Goal: Communication & Community: Share content

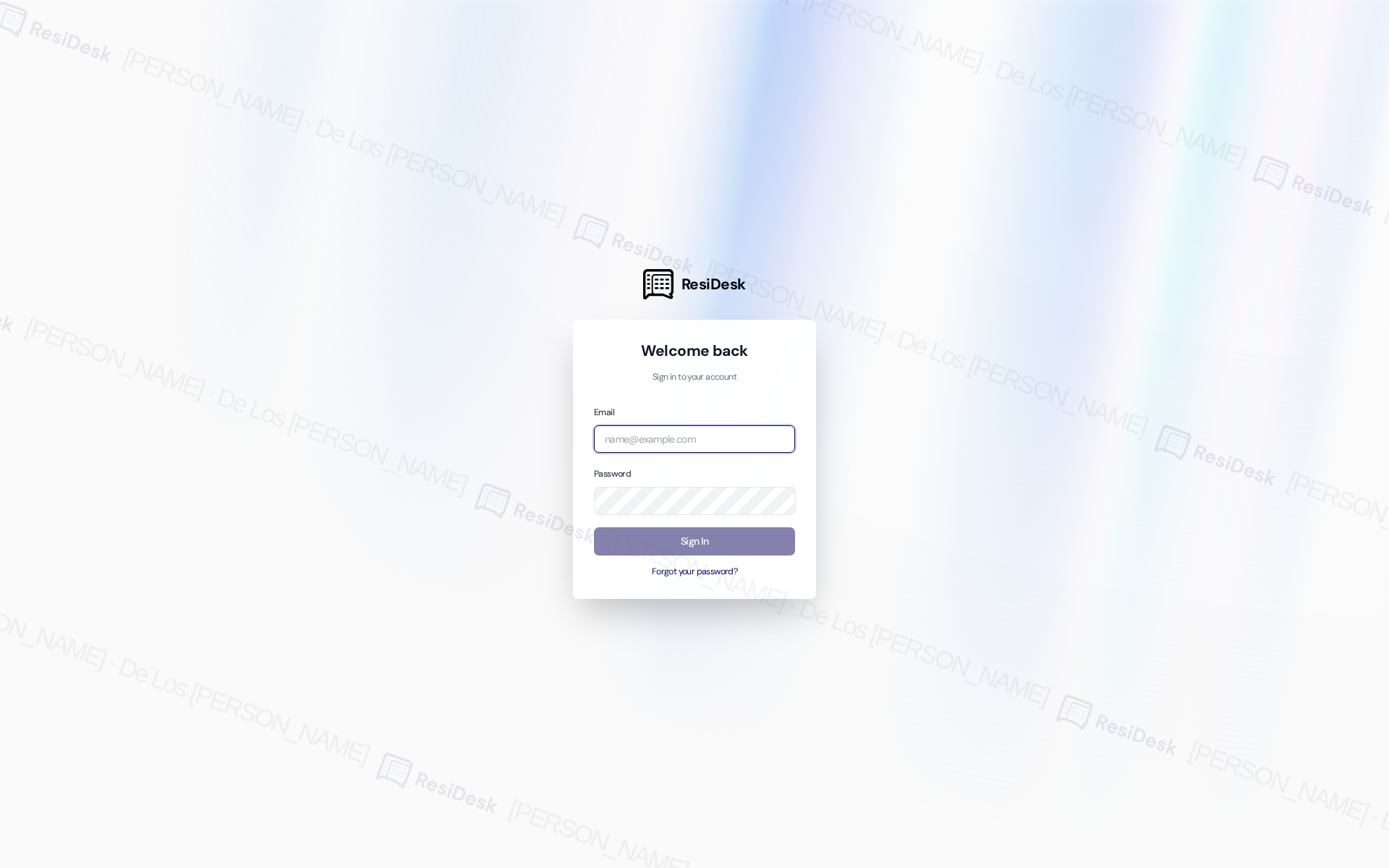
click at [665, 438] on input "email" at bounding box center [694, 439] width 201 height 28
click at [960, 394] on div at bounding box center [694, 434] width 1389 height 868
click at [722, 441] on input "email" at bounding box center [694, 439] width 201 height 28
click at [1233, 287] on div at bounding box center [694, 434] width 1389 height 868
click at [728, 441] on input "me" at bounding box center [694, 439] width 201 height 28
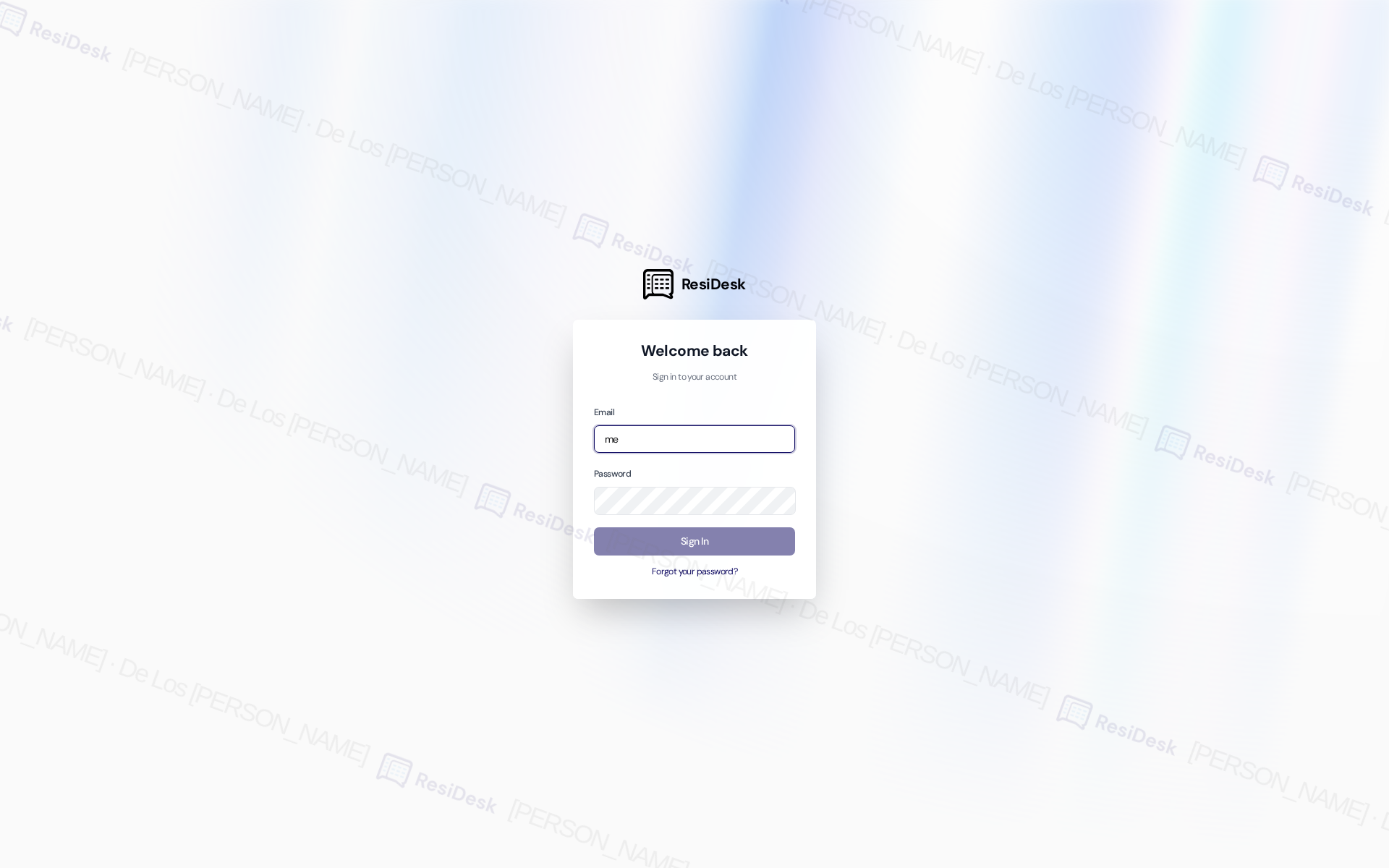
click at [728, 441] on input "me" at bounding box center [694, 439] width 201 height 28
paste input "automated-surveys-meridian_management-resen.six@meridian_[DOMAIN_NAME]"
type input "automated-surveys-meridian_management-resen.six@meridian_[DOMAIN_NAME]"
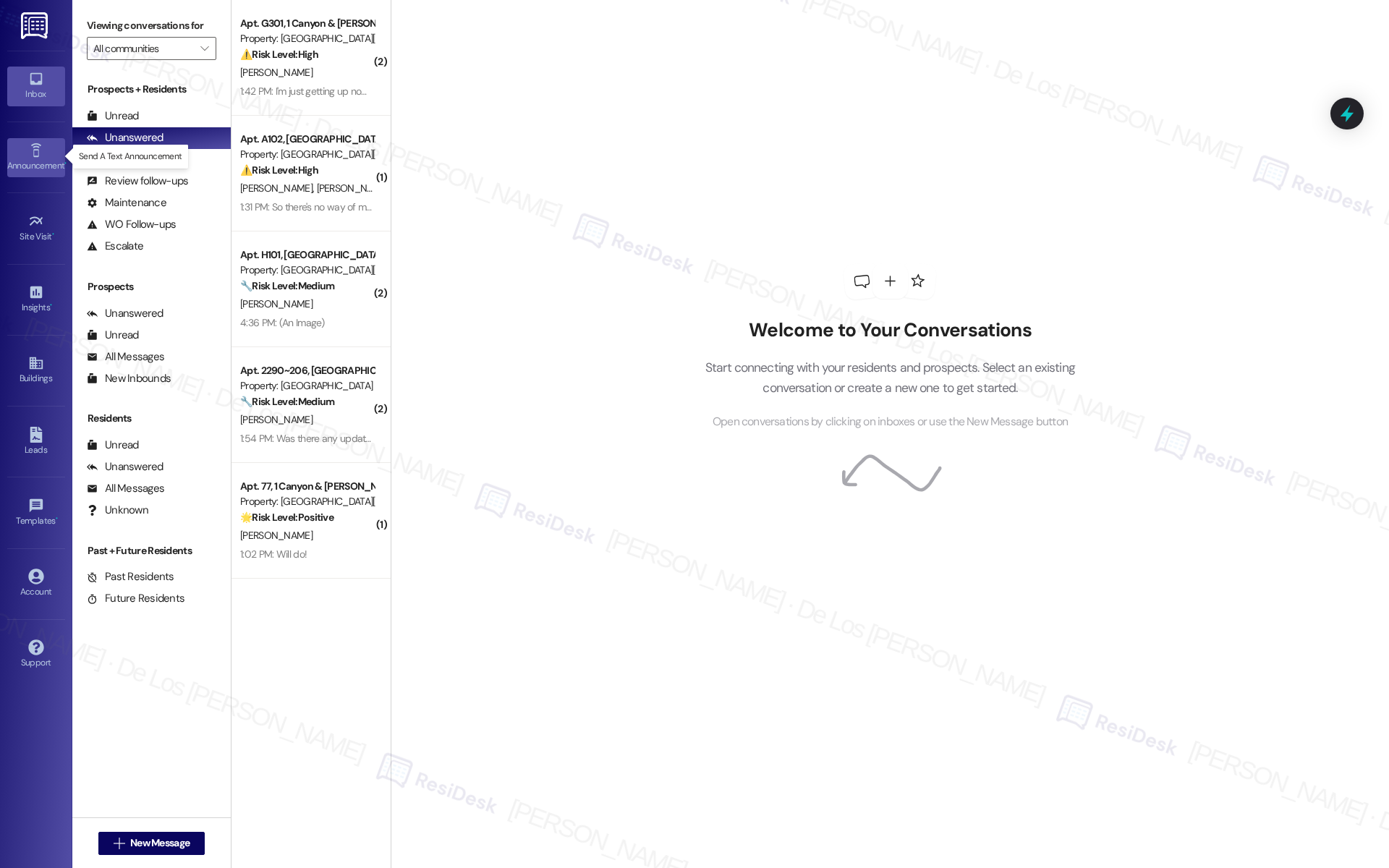
click at [47, 159] on div "Announcement •" at bounding box center [36, 166] width 72 height 15
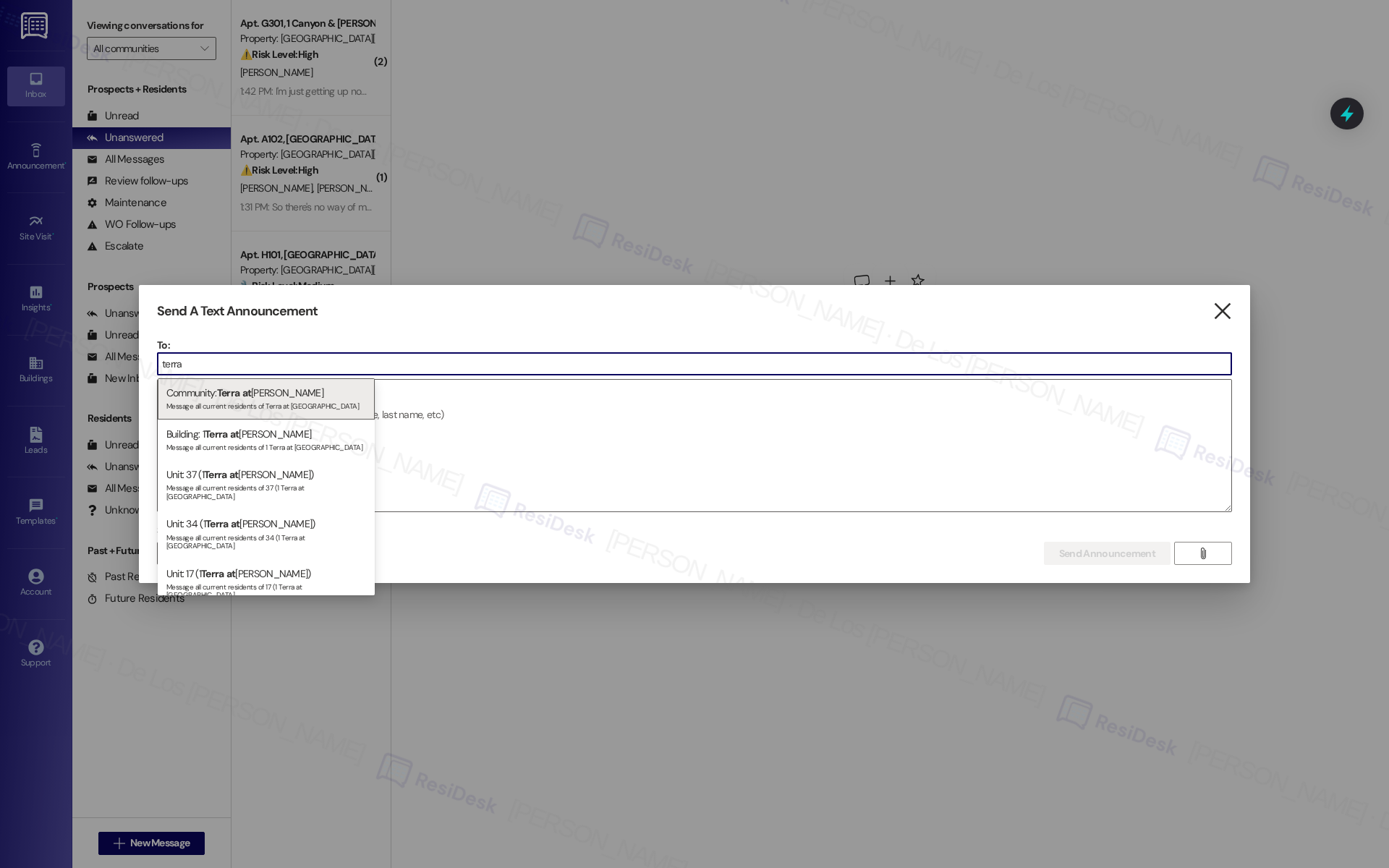
type input "terra"
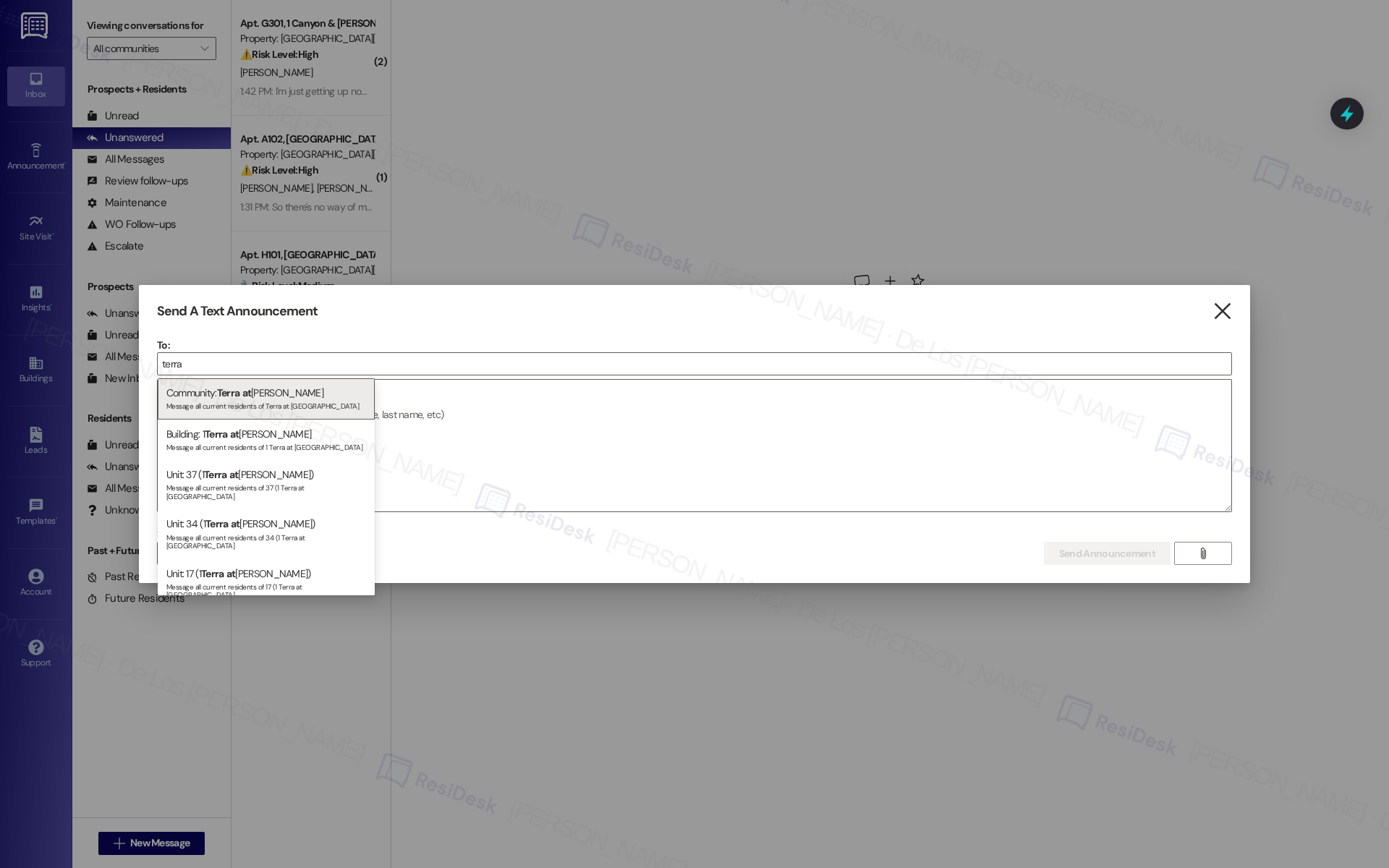
click at [1213, 316] on icon "" at bounding box center [1222, 310] width 20 height 15
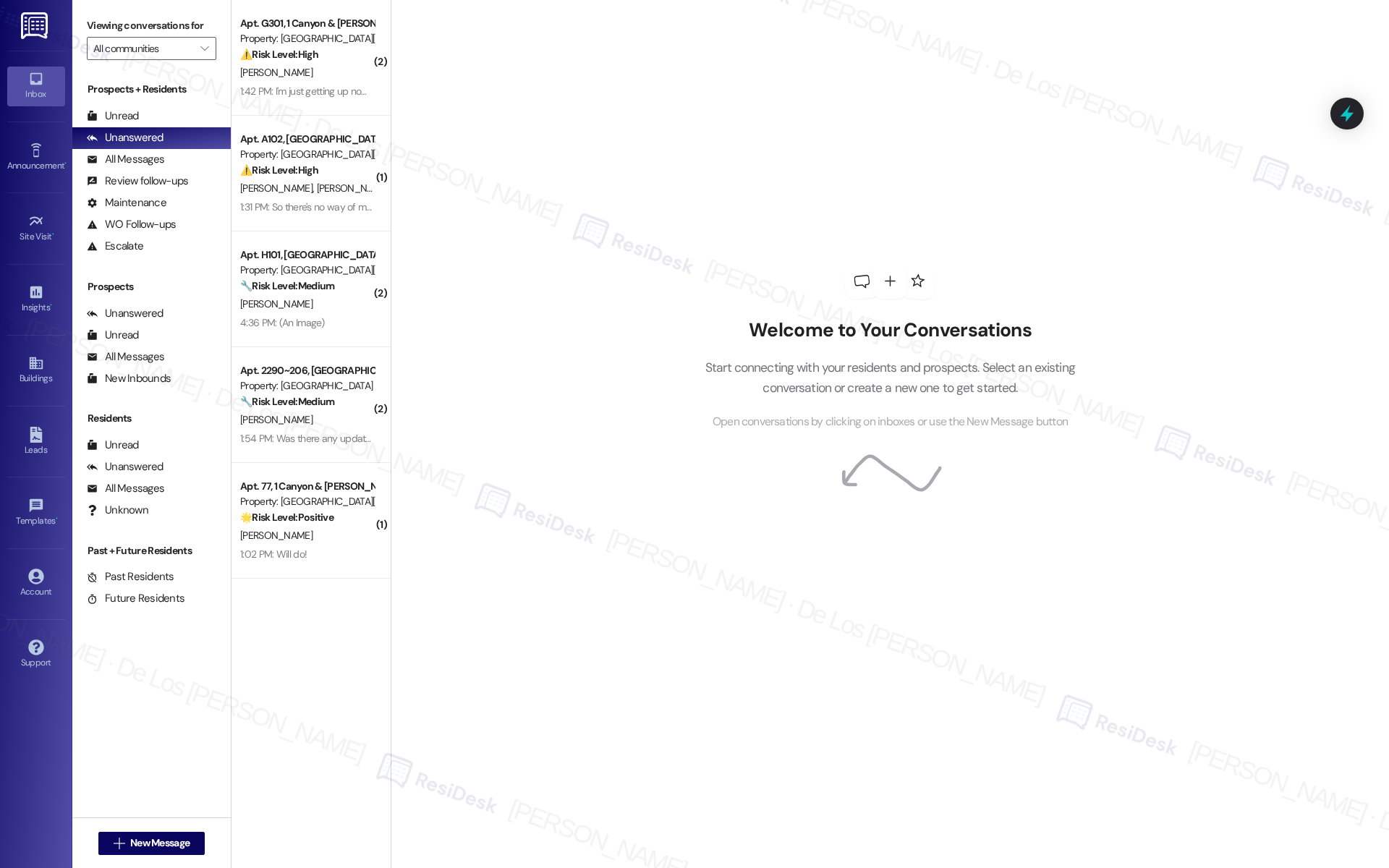
click at [145, 33] on label "Viewing conversations for" at bounding box center [152, 26] width 130 height 23
click at [146, 59] on input "All communities" at bounding box center [143, 48] width 100 height 23
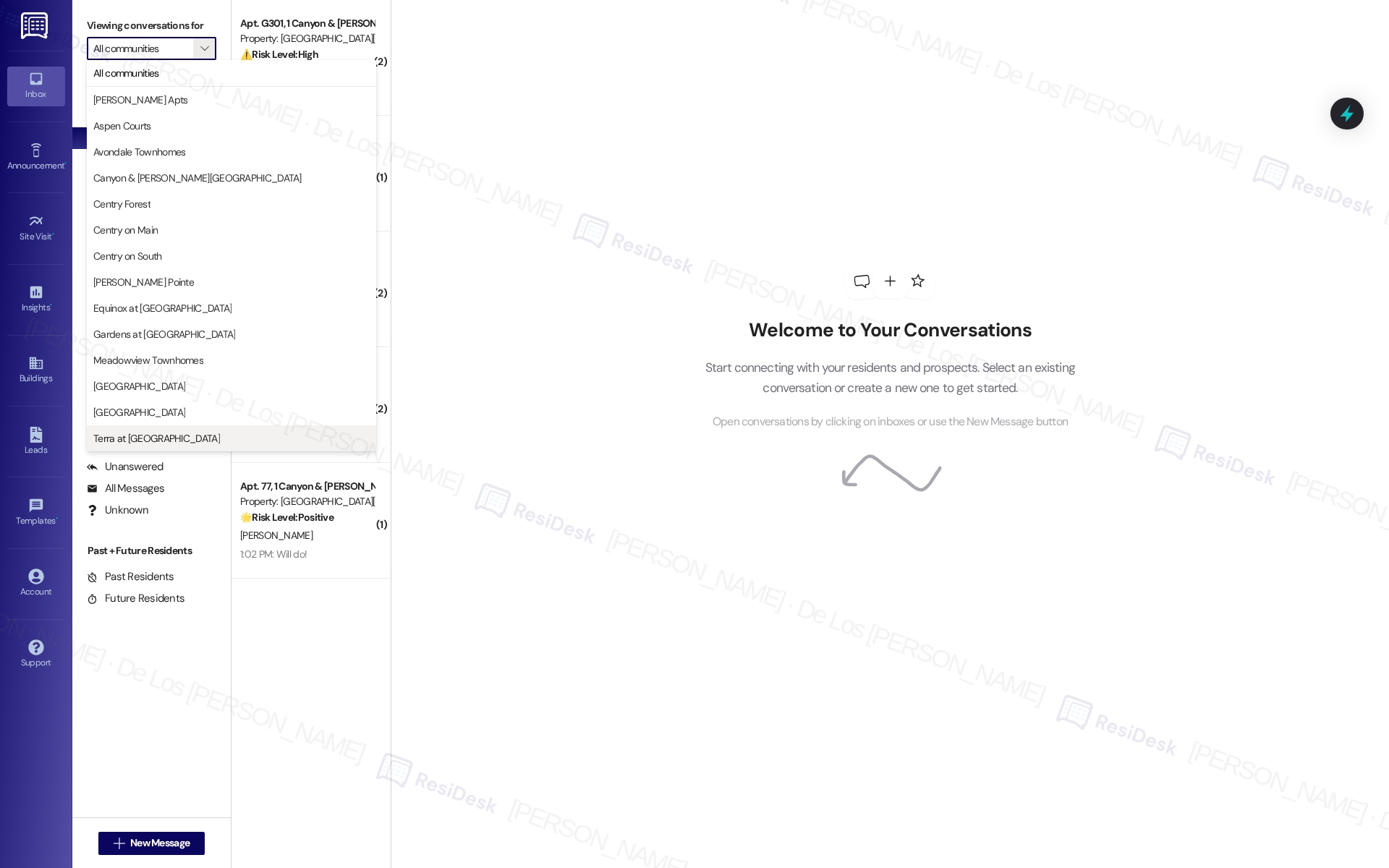
click at [155, 435] on span "Terra at [GEOGRAPHIC_DATA]" at bounding box center [231, 438] width 277 height 15
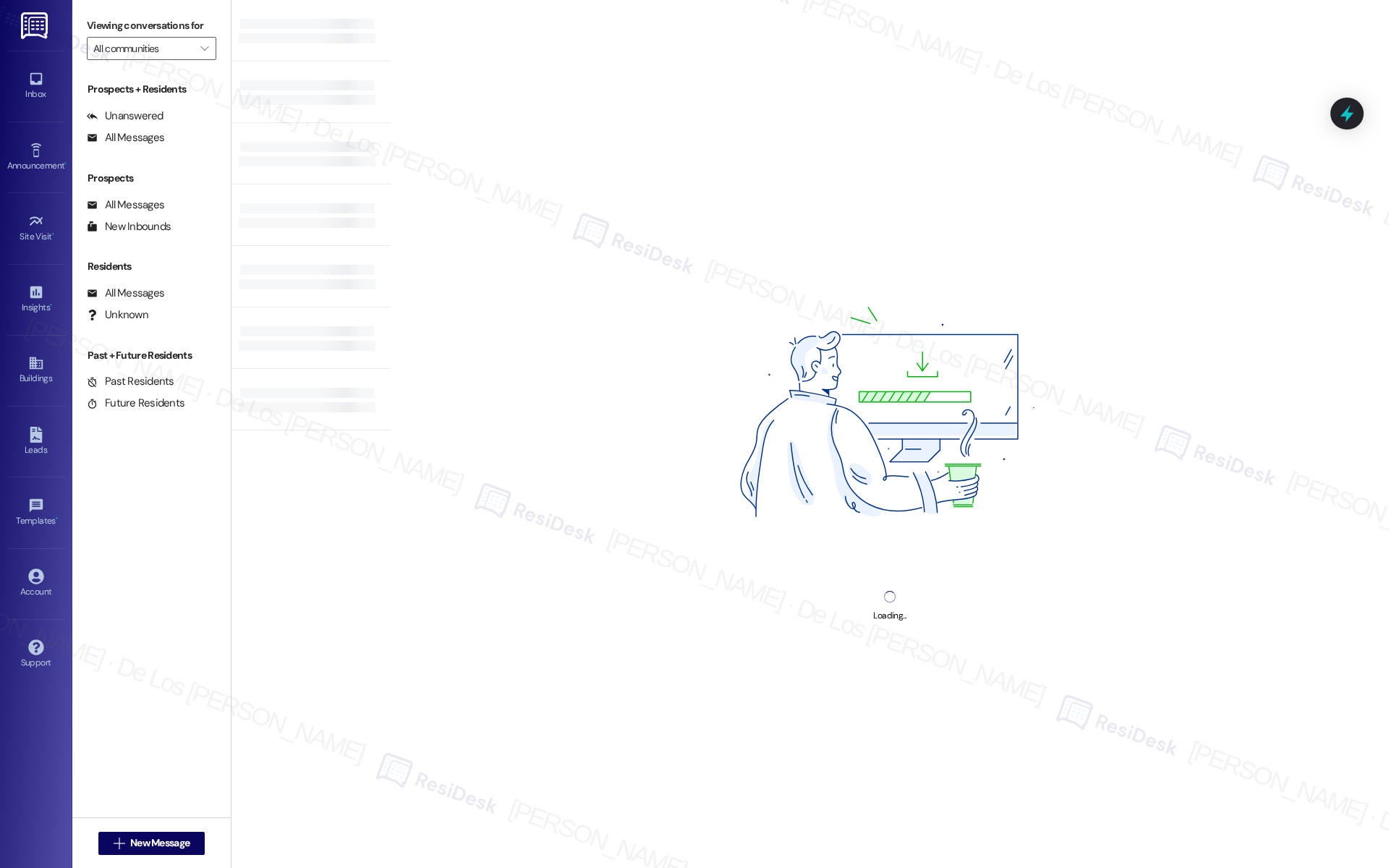
type input "Terra at [GEOGRAPHIC_DATA]"
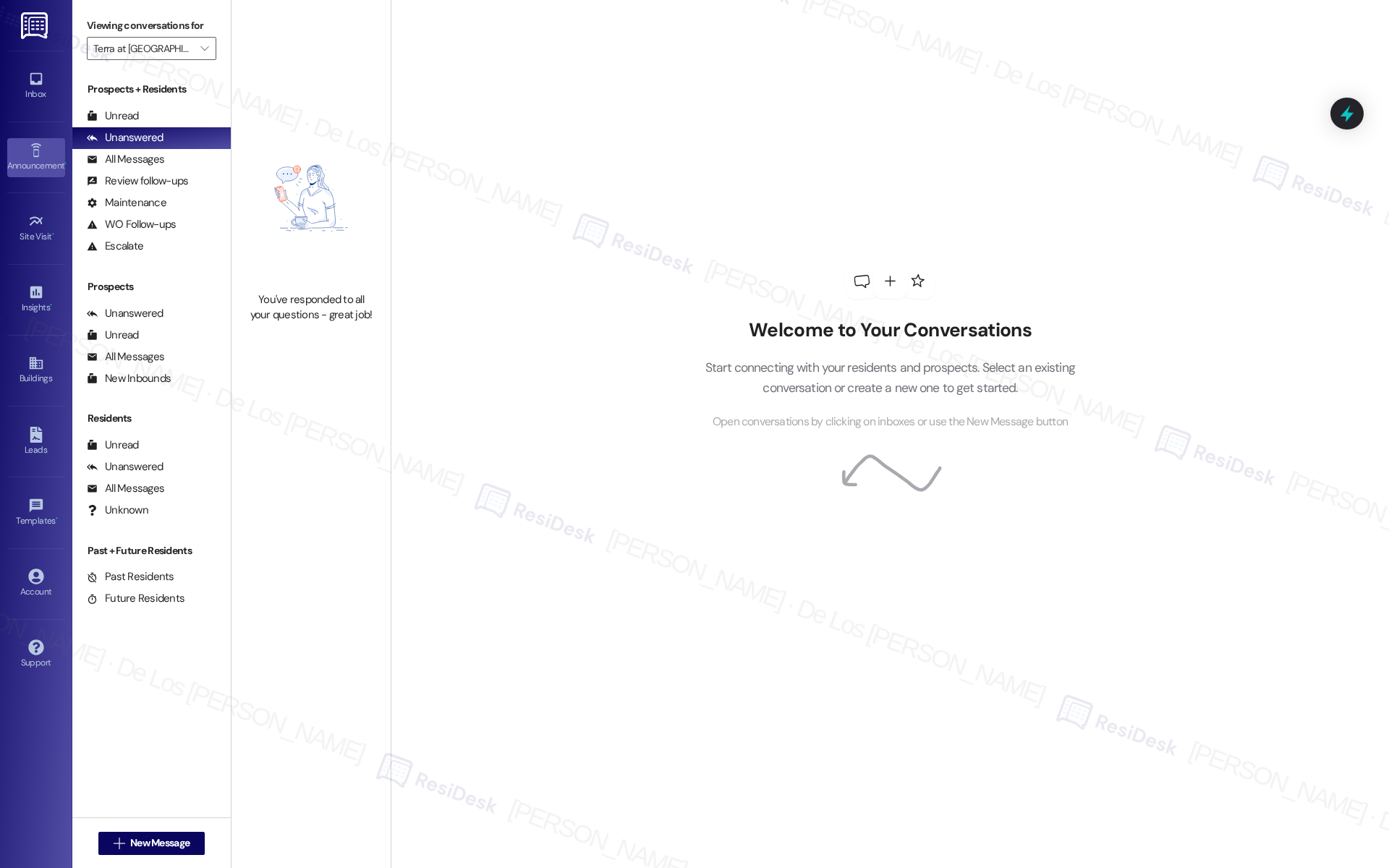
click at [42, 162] on div "Announcement •" at bounding box center [36, 166] width 72 height 15
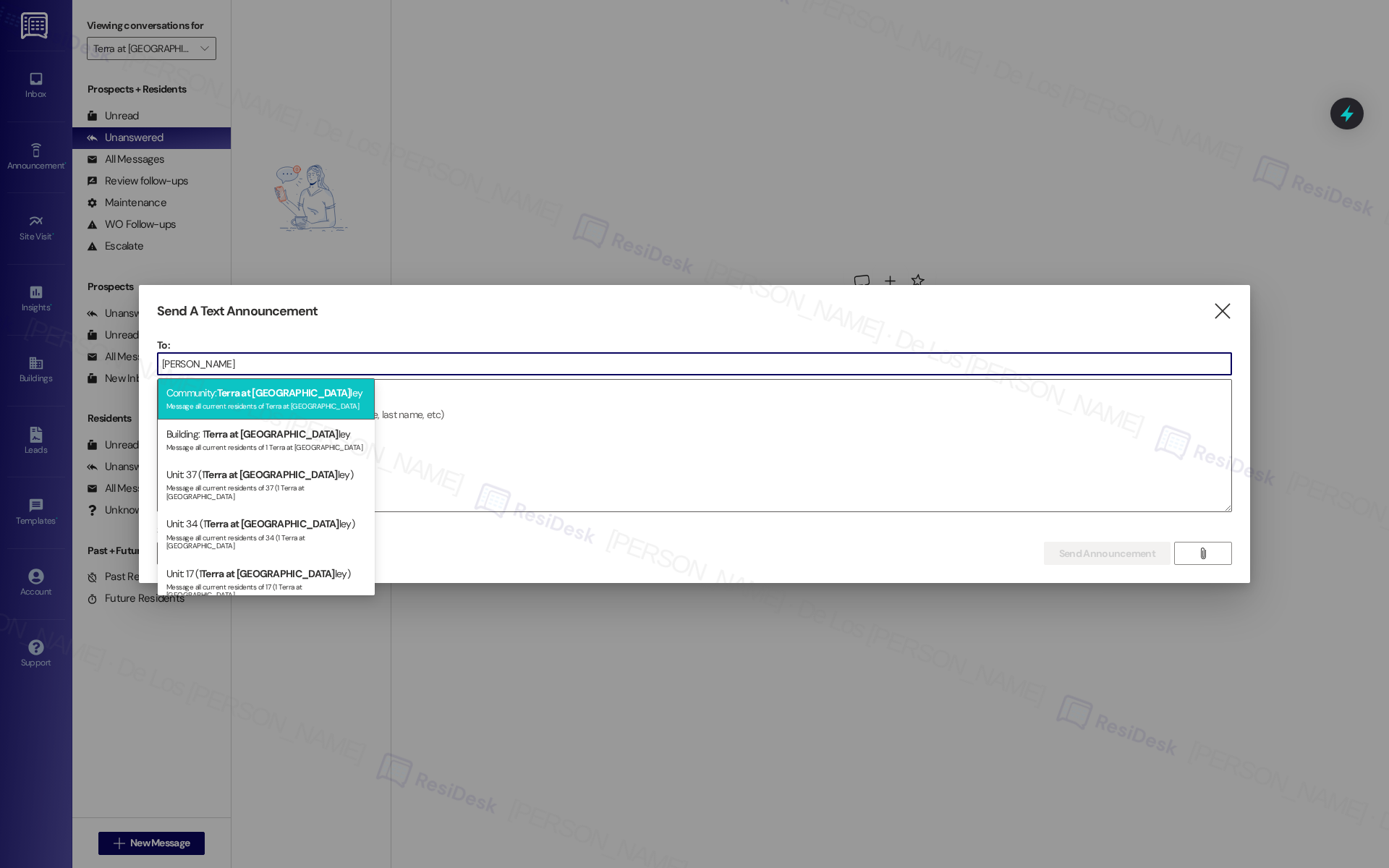
type input "[PERSON_NAME]"
click at [261, 397] on span "Terra at [GEOGRAPHIC_DATA]" at bounding box center [284, 392] width 134 height 13
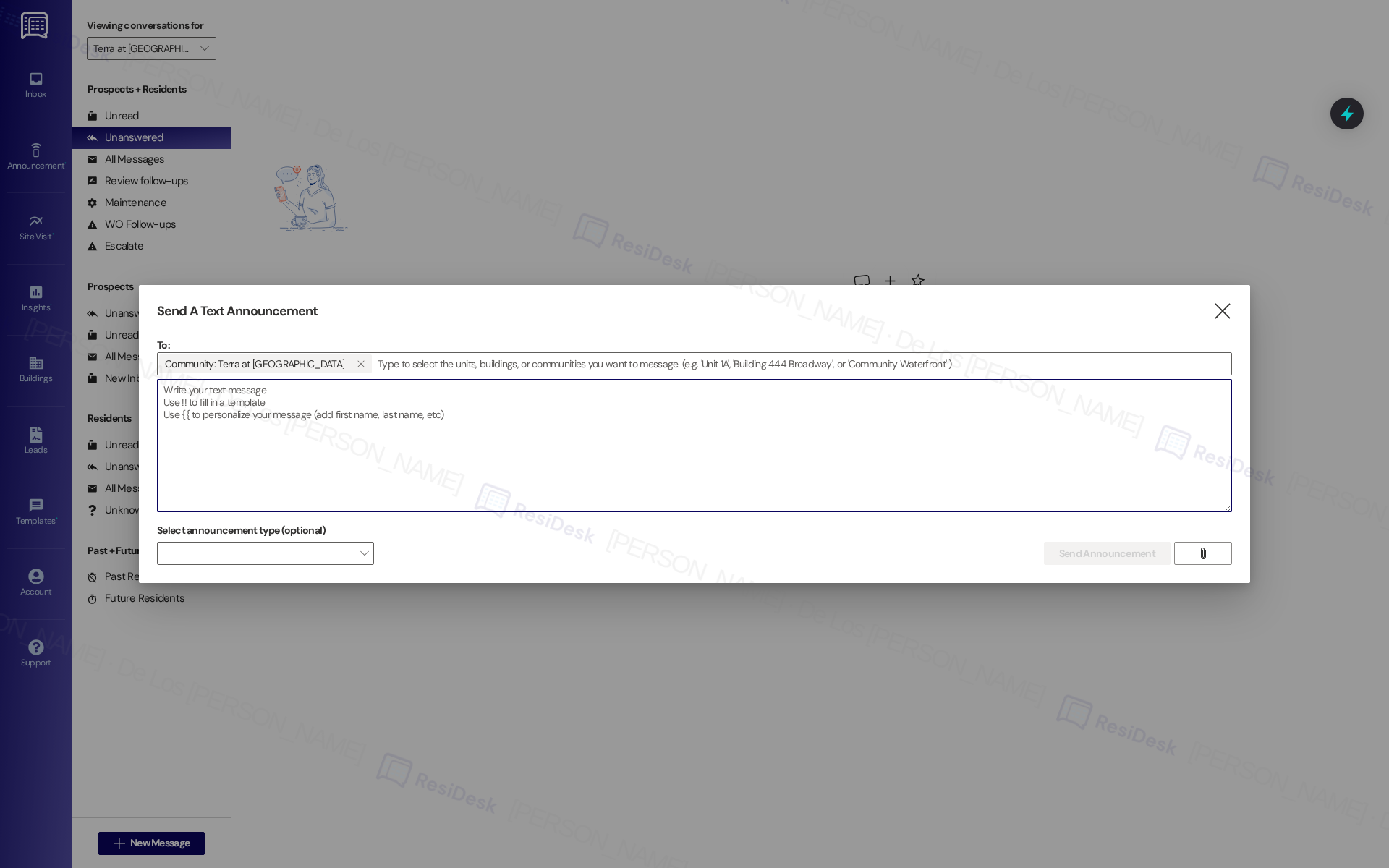
click at [261, 414] on textarea at bounding box center [694, 445] width 1073 height 132
paste textarea "Hi {{first_name}}, As of this week, {{property}} will no longer be offering thi…"
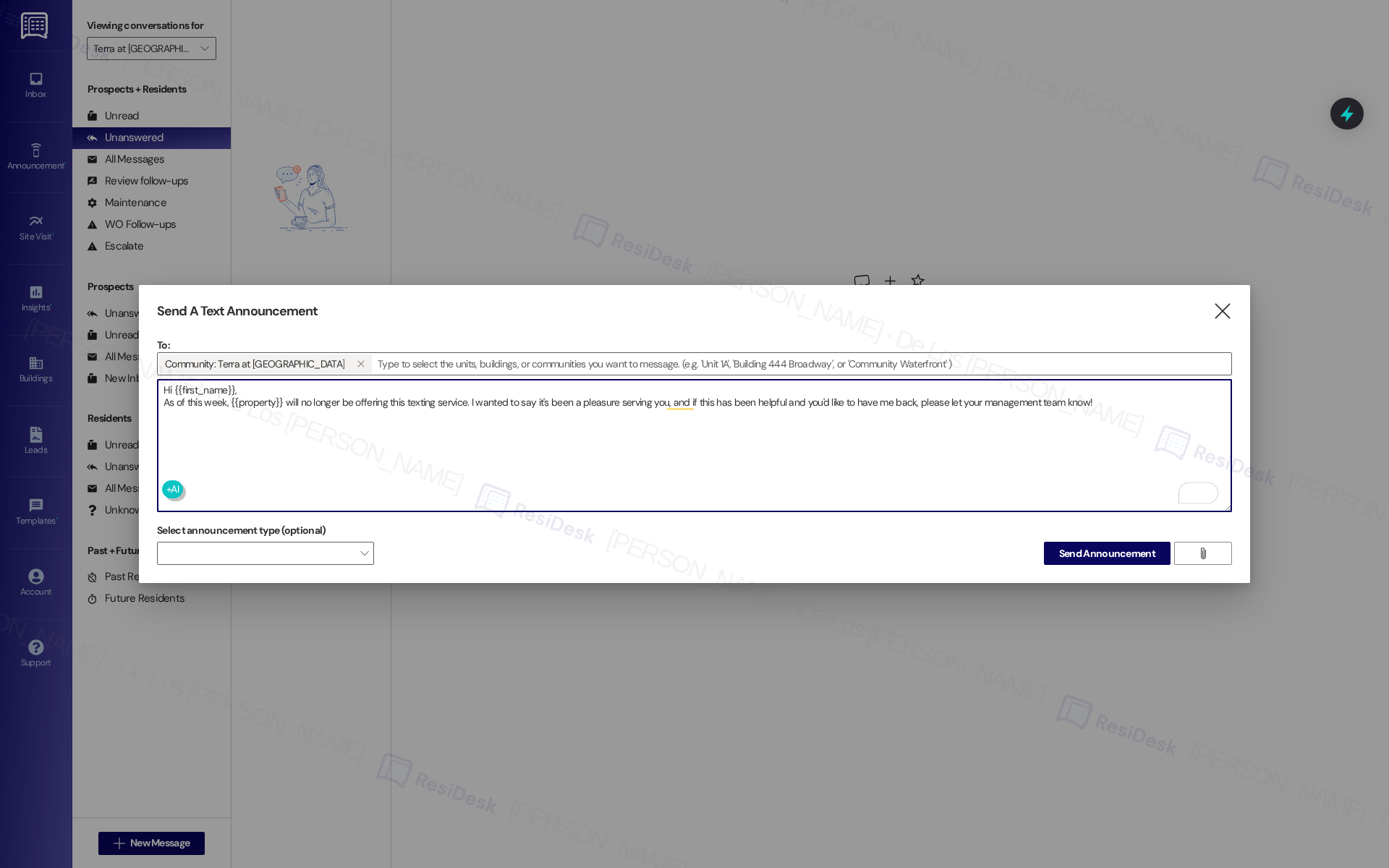
type textarea "Hi {{first_name}}, As of this week, {{property}} will no longer be offering thi…"
click at [1131, 553] on span "Send Announcement" at bounding box center [1107, 554] width 96 height 15
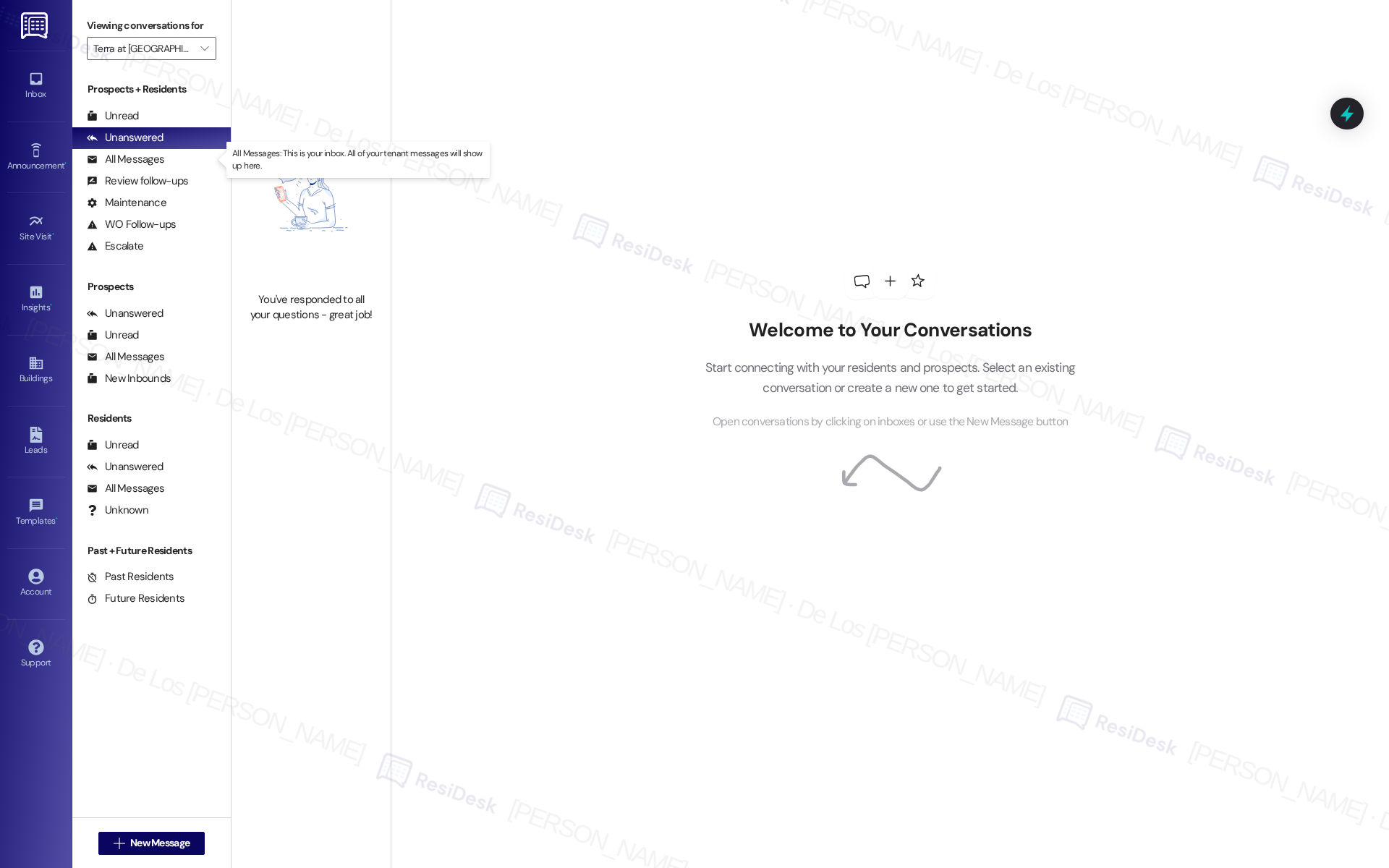
drag, startPoint x: 170, startPoint y: 154, endPoint x: 228, endPoint y: 161, distance: 58.4
click at [170, 154] on div "All Messages (undefined)" at bounding box center [152, 160] width 159 height 22
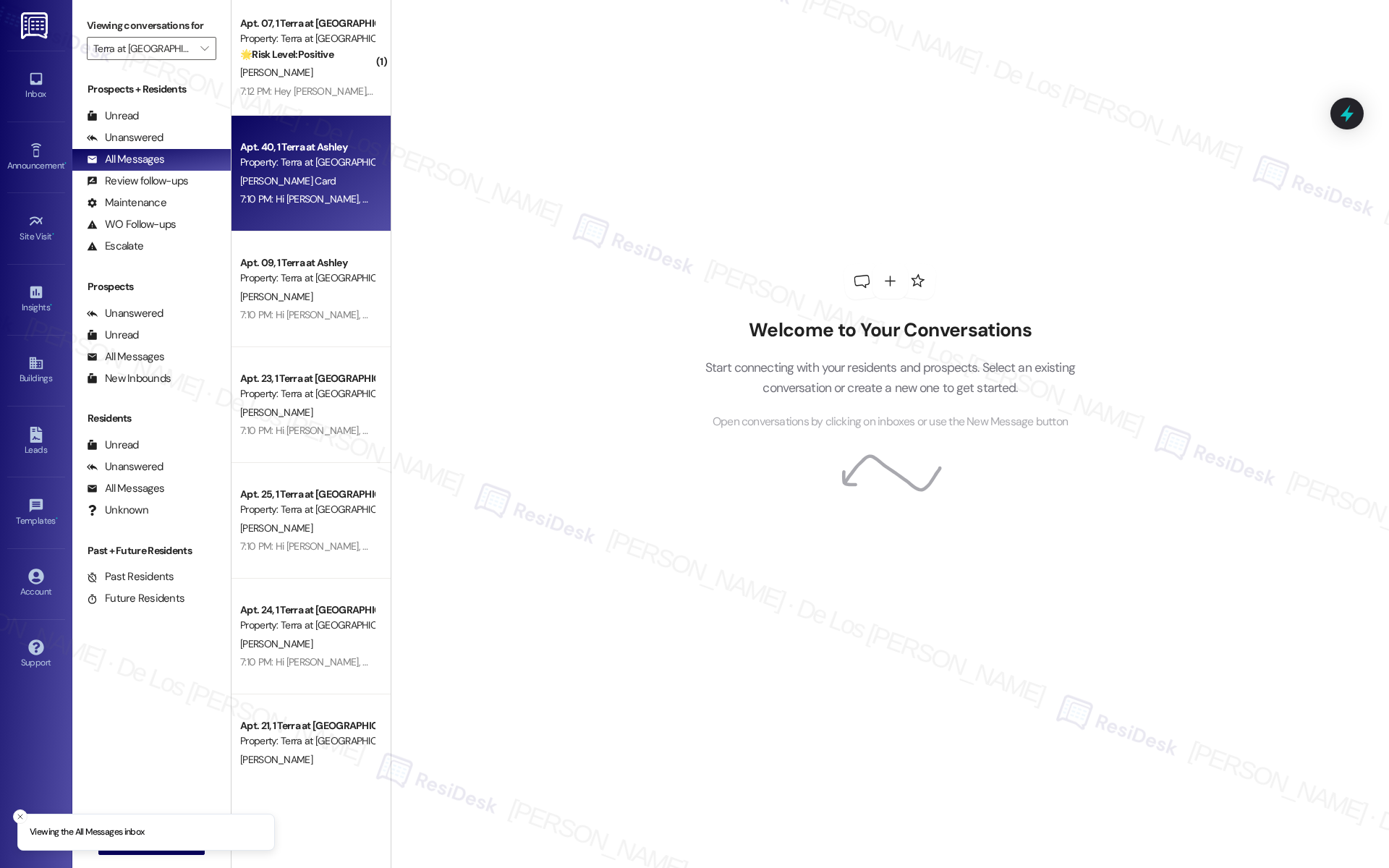
click at [320, 202] on div "7:10 PM: Hi [PERSON_NAME], As of this week, [PERSON_NAME] at [PERSON_NAME] will…" at bounding box center [819, 198] width 1157 height 13
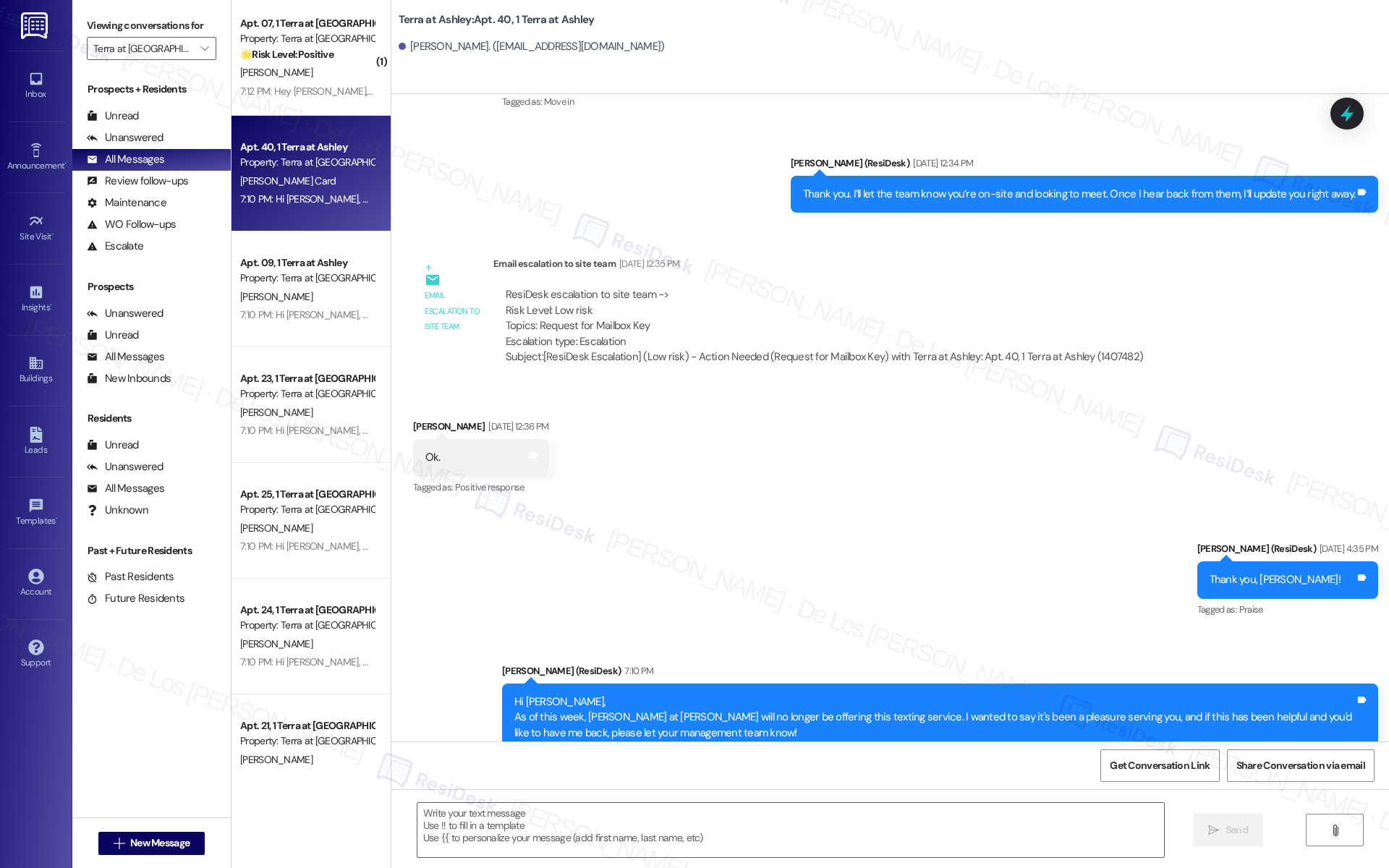
scroll to position [771, 0]
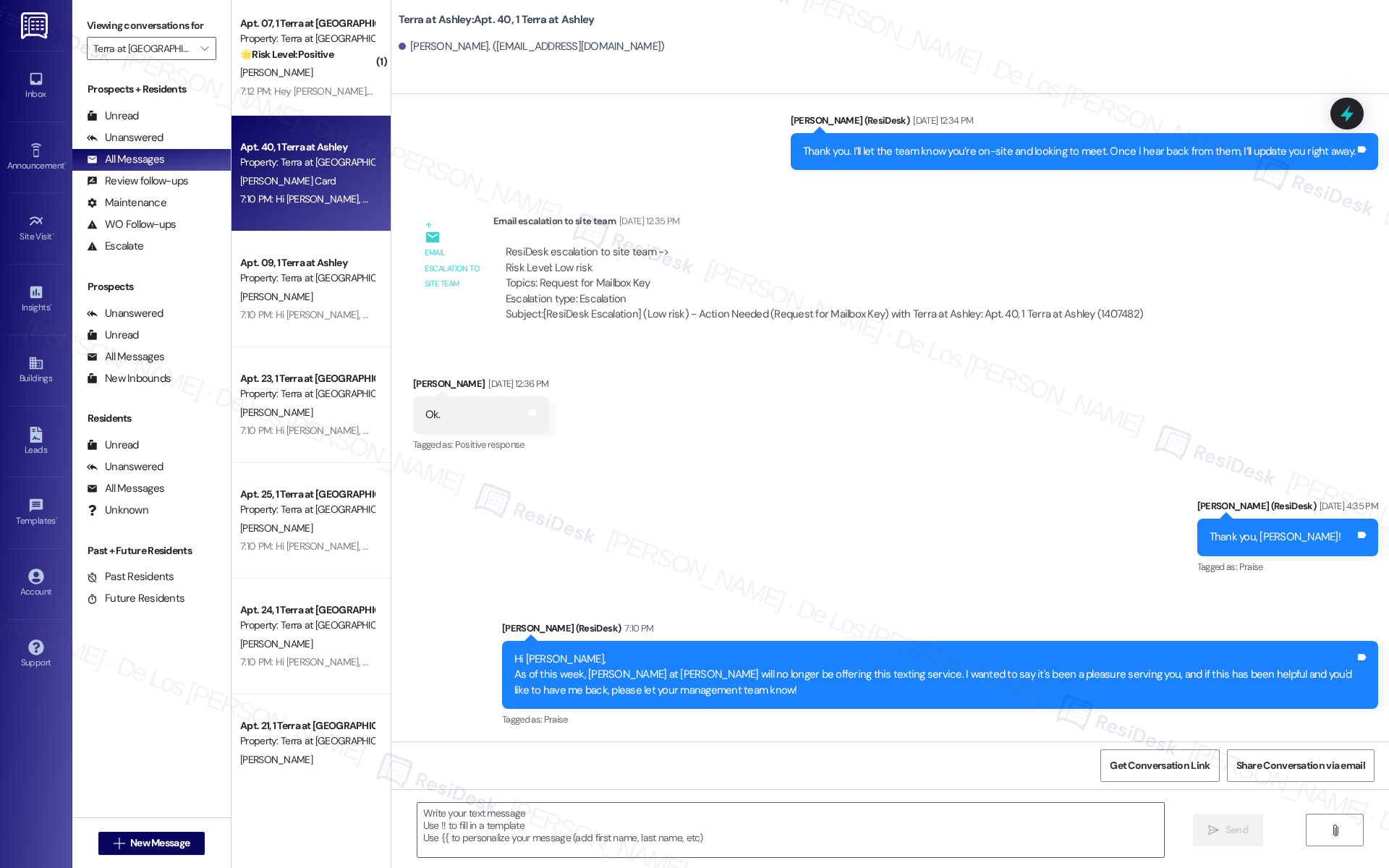
type textarea "Fetching suggested responses. Please feel free to read through the conversation…"
click at [937, 26] on div "Terra at Ashley: Apt. 40, 1 Terra at [PERSON_NAME] Card. ([EMAIL_ADDRESS][DOMAI…" at bounding box center [894, 33] width 990 height 58
